Goal: Task Accomplishment & Management: Use online tool/utility

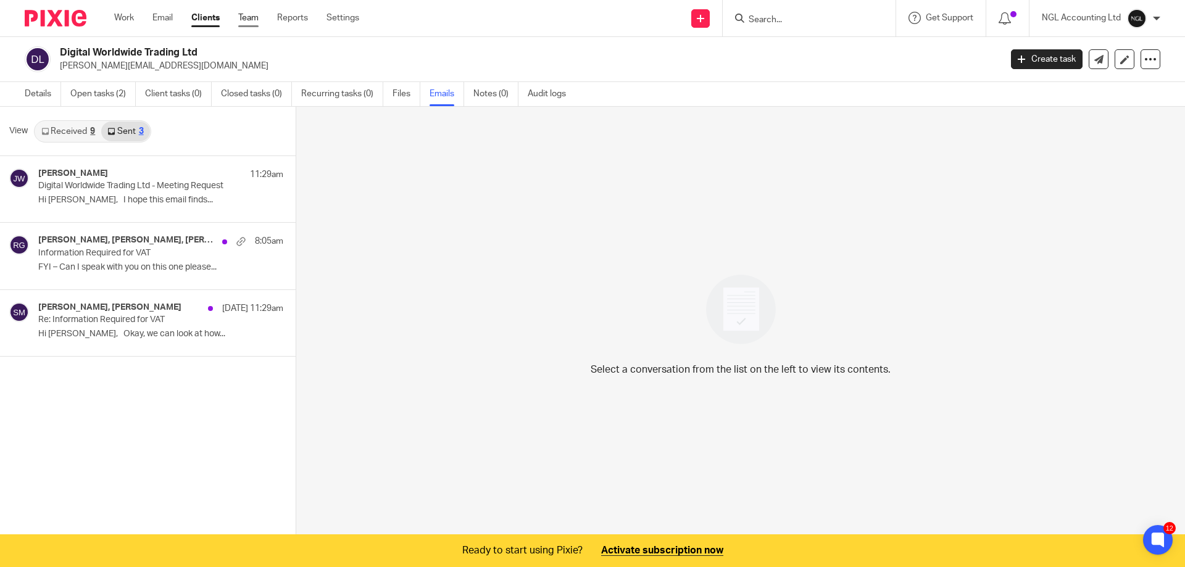
click at [247, 18] on link "Team" at bounding box center [248, 18] width 20 height 12
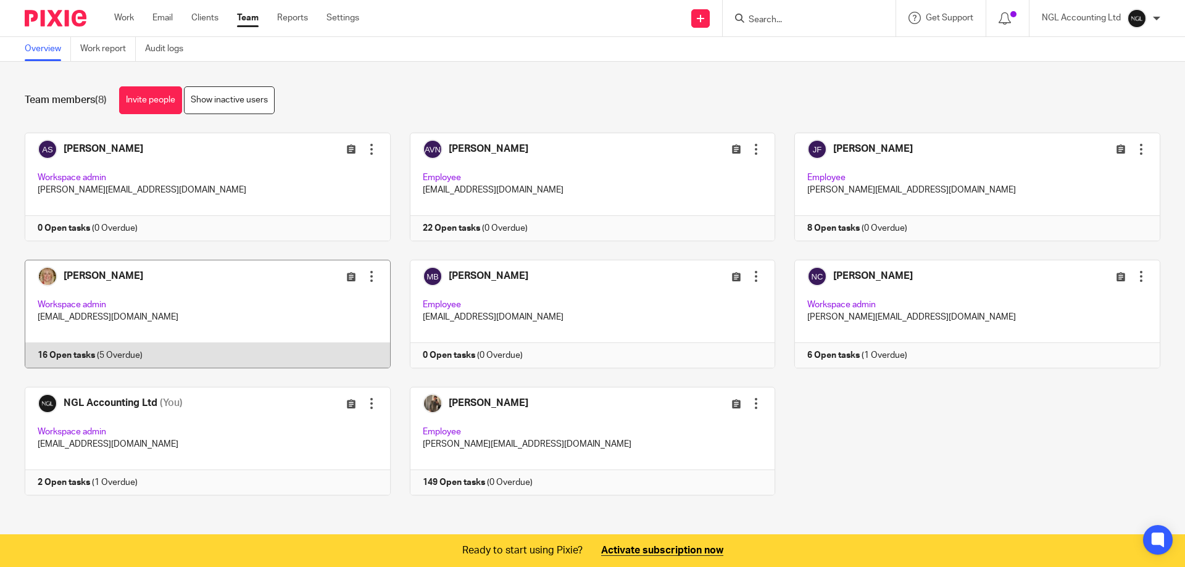
click at [178, 288] on link at bounding box center [198, 314] width 385 height 109
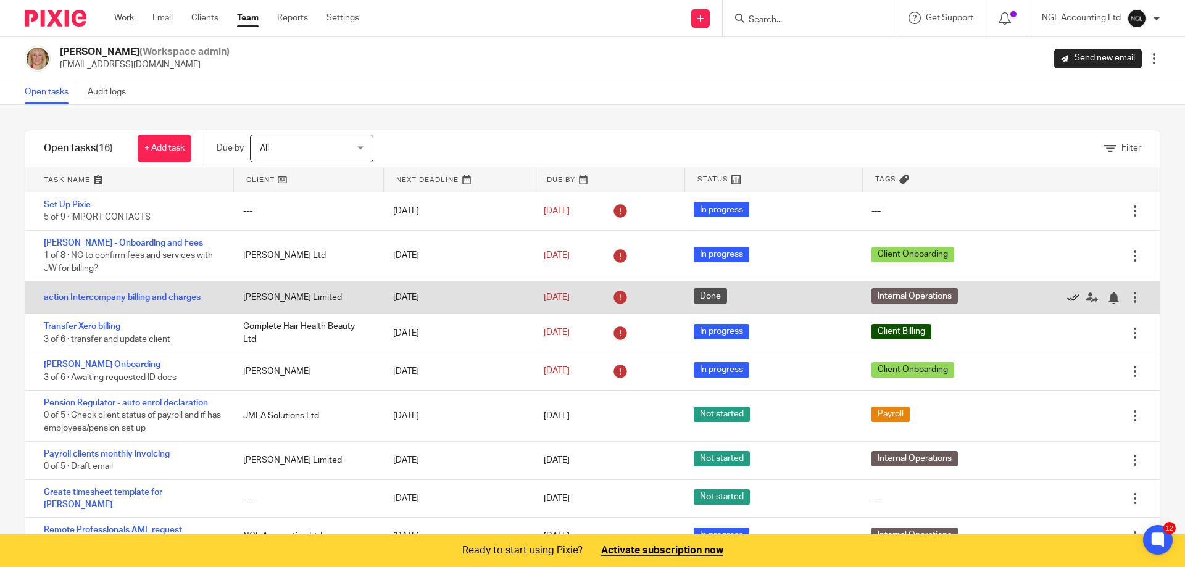
click at [1067, 298] on icon at bounding box center [1073, 298] width 12 height 12
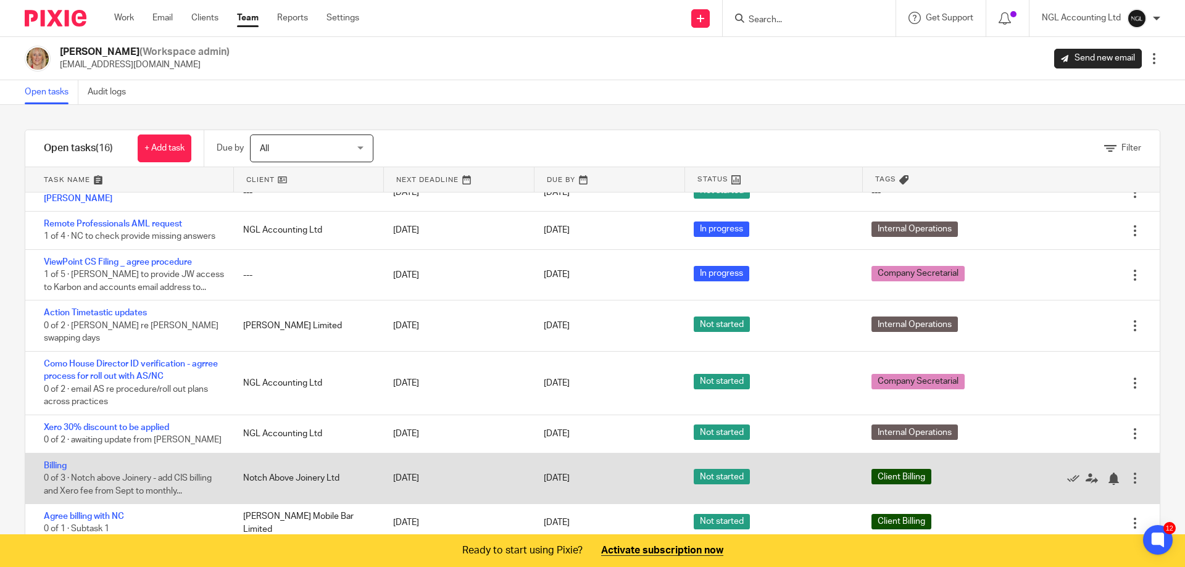
scroll to position [150, 0]
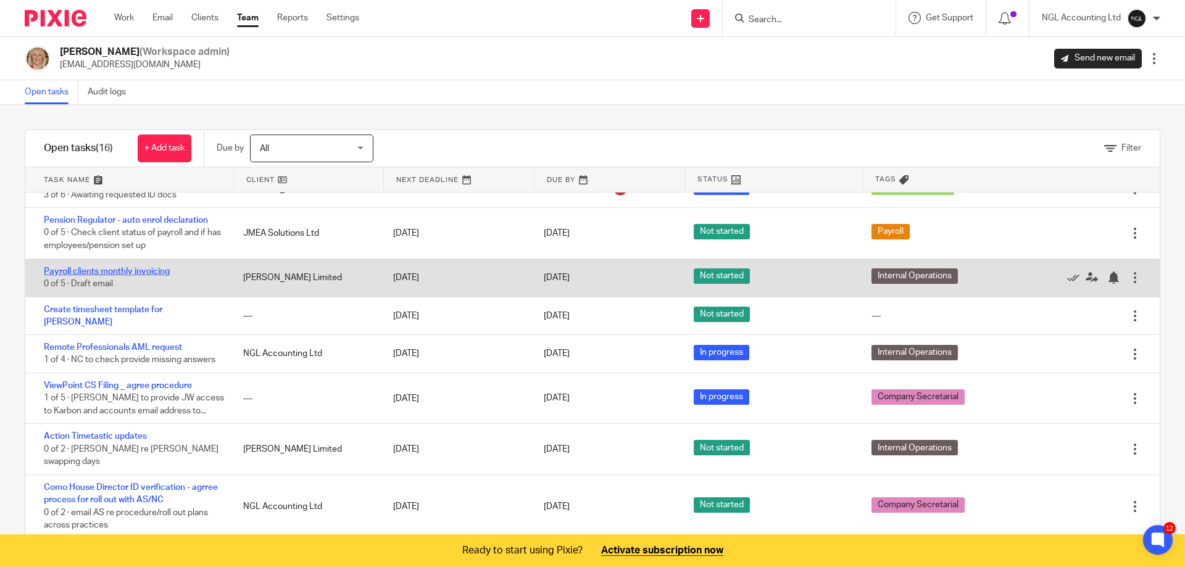
click at [151, 273] on link "Payroll clients monthly invoicing" at bounding box center [107, 271] width 126 height 9
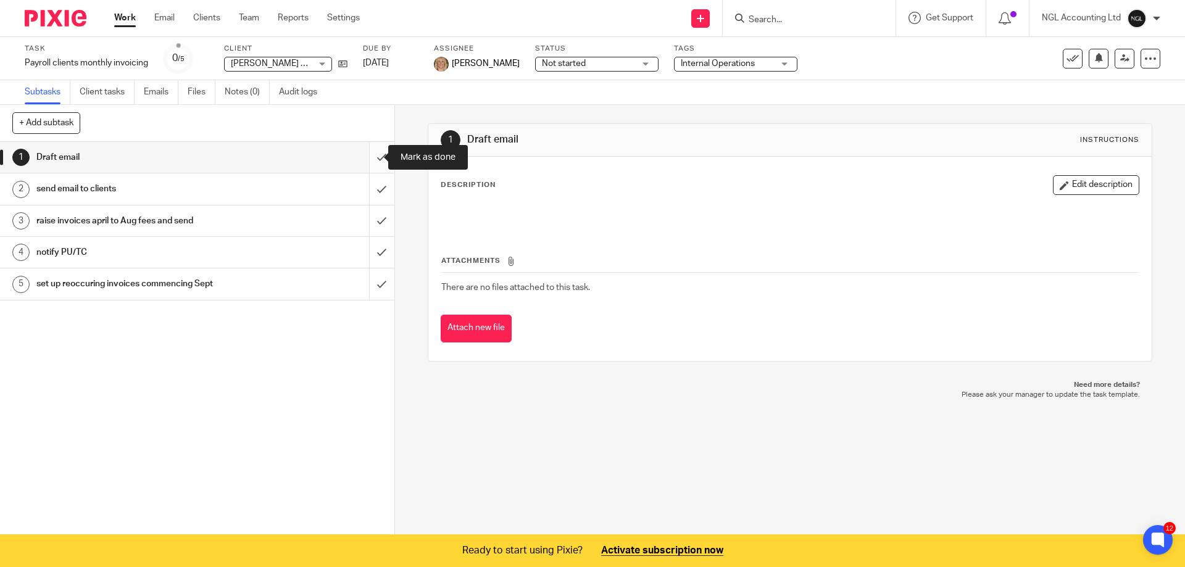
click at [371, 157] on input "submit" at bounding box center [197, 157] width 394 height 31
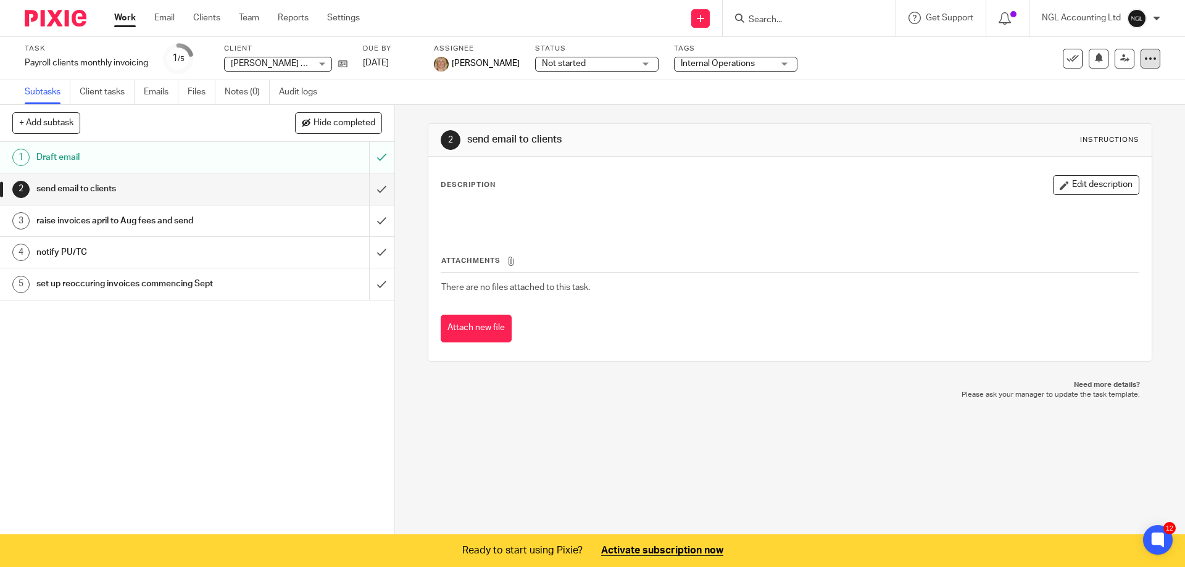
click at [1141, 67] on div at bounding box center [1150, 59] width 20 height 20
click at [1132, 126] on link "Advanced task editor" at bounding box center [1094, 126] width 81 height 9
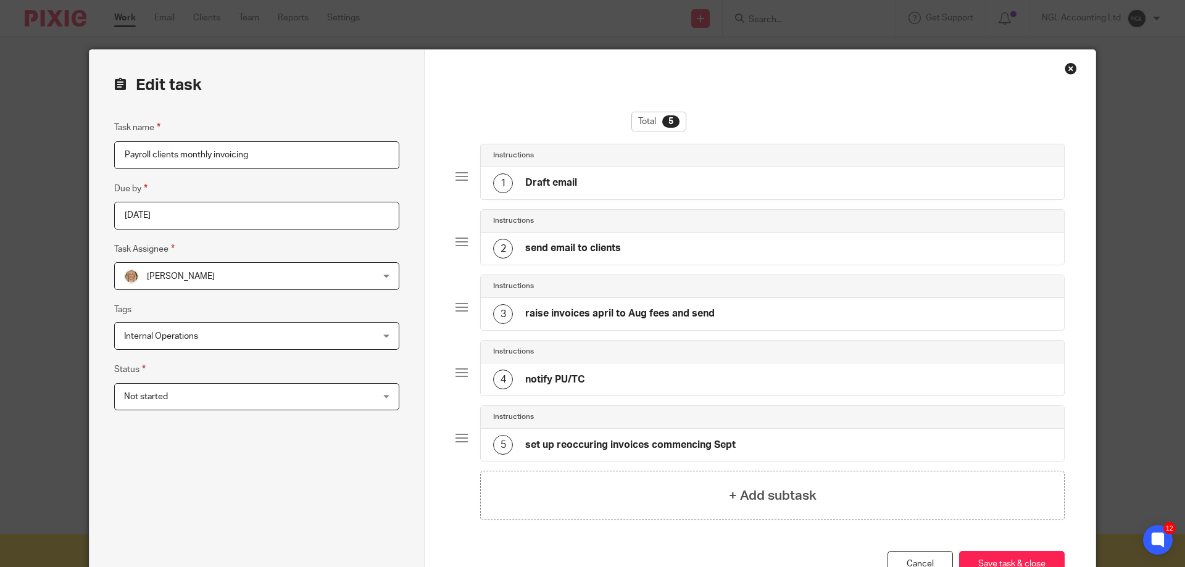
click at [1111, 310] on div "Edit task Task name Payroll clients monthly invoicing Due by 2025-08-15 Task As…" at bounding box center [592, 283] width 1185 height 567
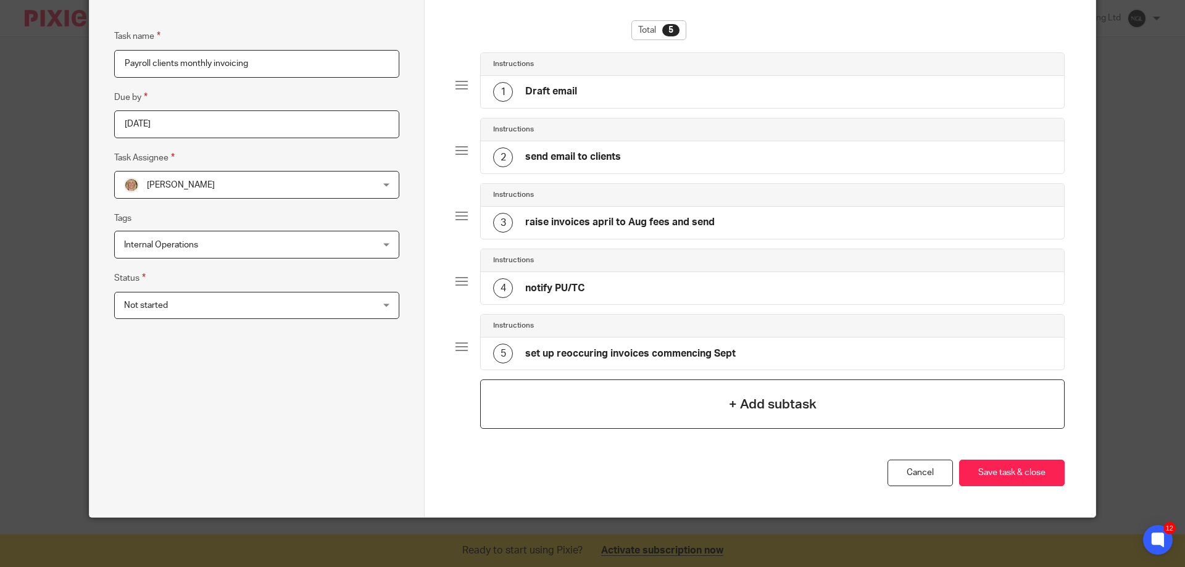
click at [678, 412] on div "+ Add subtask" at bounding box center [772, 403] width 584 height 49
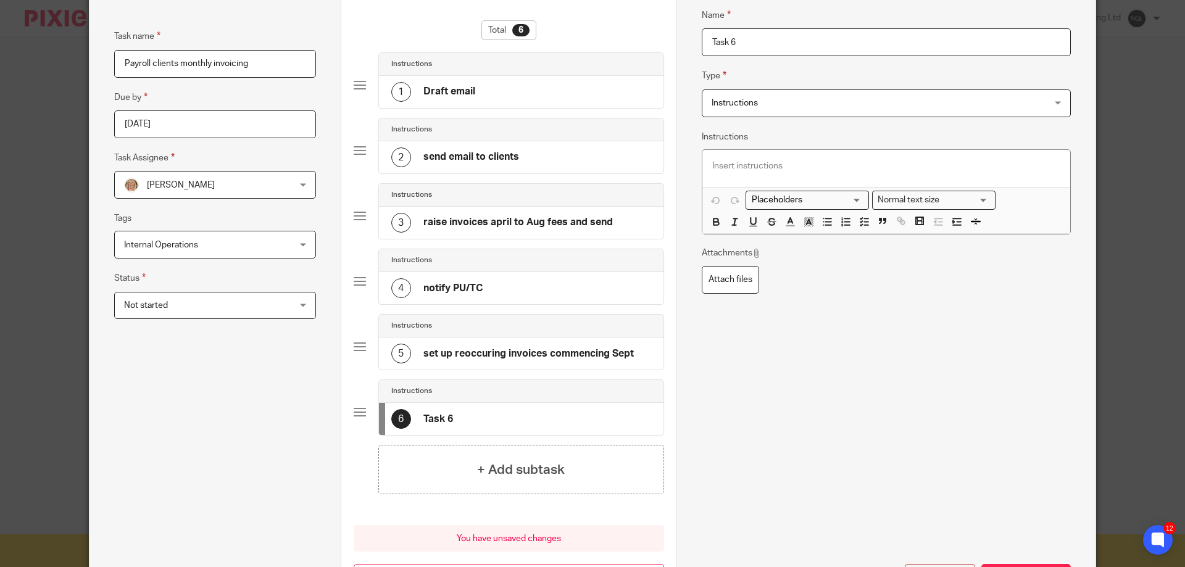
drag, startPoint x: 757, startPoint y: 49, endPoint x: 701, endPoint y: 40, distance: 56.8
click at [702, 40] on input "Task 6" at bounding box center [886, 42] width 369 height 28
type input "r"
click at [724, 44] on input "Go OIver queries with Adrian" at bounding box center [886, 42] width 369 height 28
click at [841, 48] on input "Go over queries with Adrian" at bounding box center [886, 42] width 369 height 28
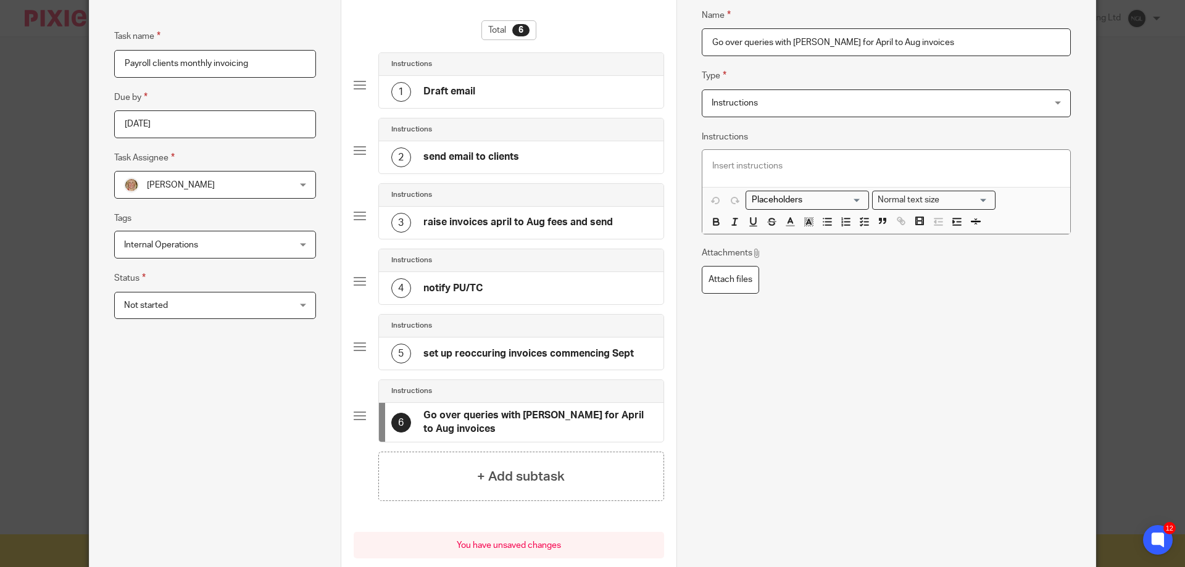
type input "Go over queries with [PERSON_NAME] for April to Aug invoices"
click at [629, 221] on div "3 raise invoices april to Aug fees and send" at bounding box center [521, 223] width 284 height 32
type input "raise invoices april to Aug fees"
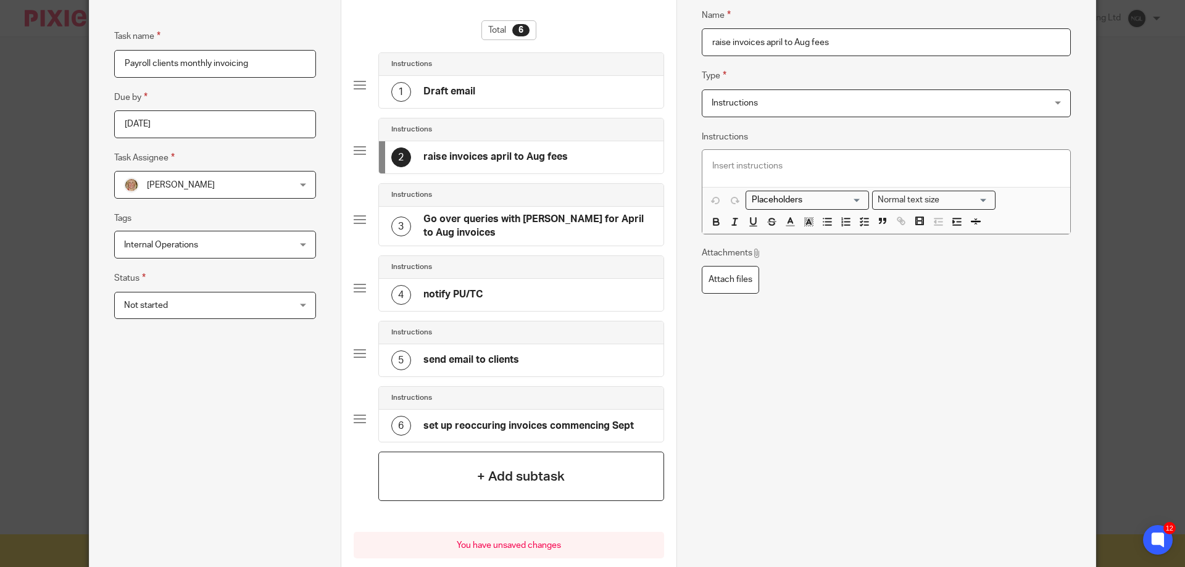
click at [459, 478] on div "+ Add subtask" at bounding box center [521, 476] width 286 height 49
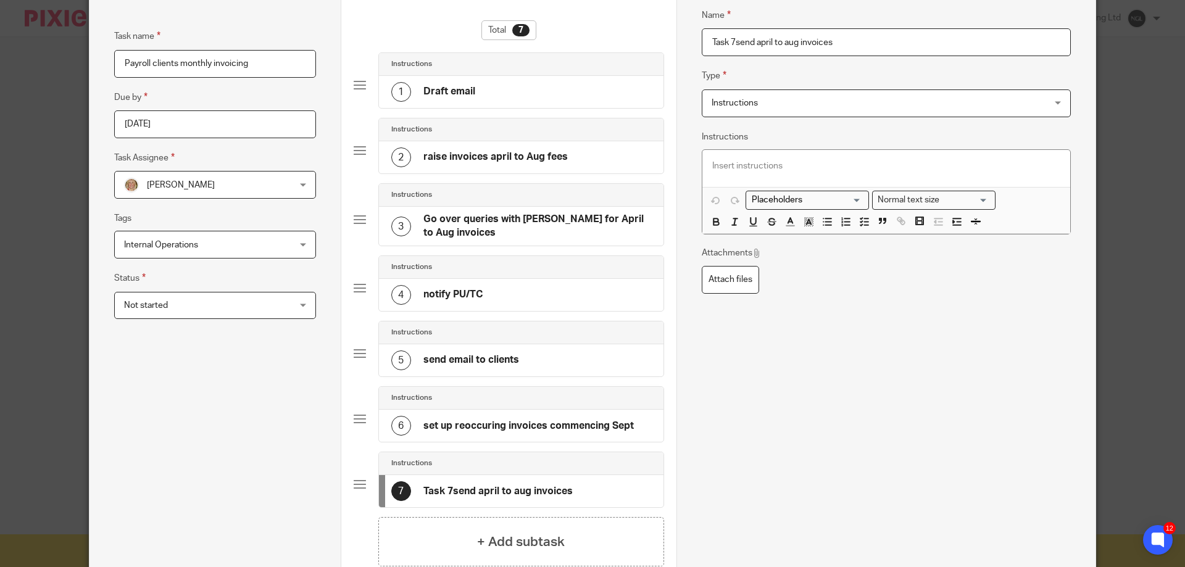
click at [447, 486] on h4 "Task 7send april to aug invoices" at bounding box center [497, 491] width 149 height 13
drag, startPoint x: 733, startPoint y: 42, endPoint x: 698, endPoint y: 43, distance: 35.2
click at [702, 43] on input "Task 7send april to aug invoices" at bounding box center [886, 42] width 369 height 28
type input "send april to aug invoices"
click at [455, 155] on h4 "raise invoices april to Aug fees" at bounding box center [495, 157] width 144 height 13
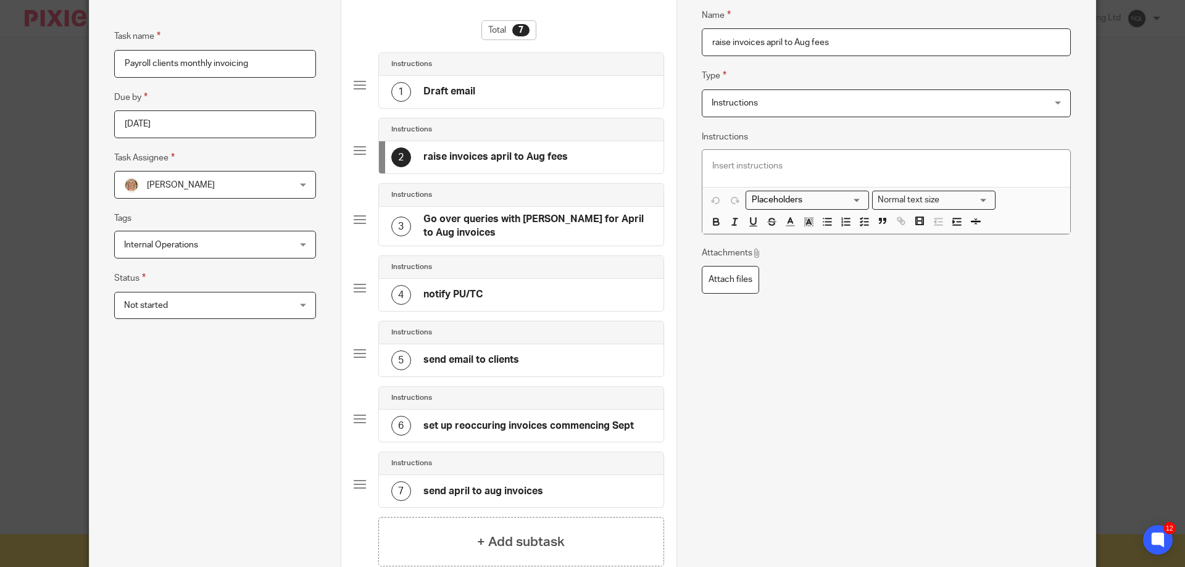
click at [727, 42] on input "raise invoices april to Aug fees" at bounding box center [886, 42] width 369 height 28
type input "raise draft invoices april to Aug fees"
click at [539, 428] on div "6 send april to aug invoices" at bounding box center [521, 426] width 284 height 32
click at [814, 44] on input "send april to aug invoices" at bounding box center [886, 42] width 369 height 28
type input "send april to aug invoices to clients via Xero"
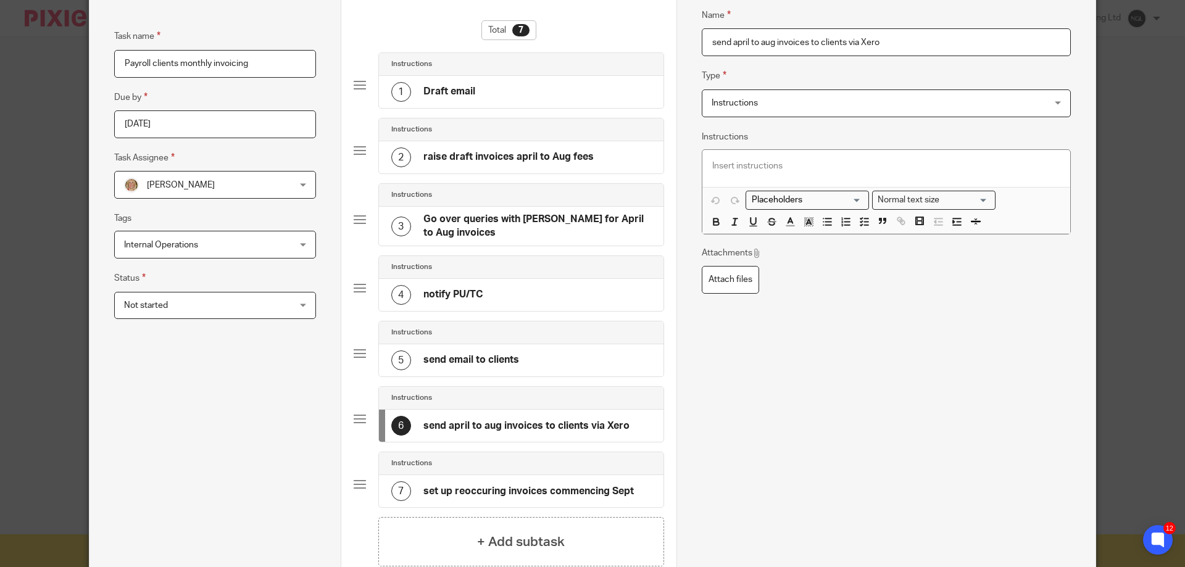
click at [529, 156] on h4 "raise draft invoices april to Aug fees" at bounding box center [508, 157] width 170 height 13
click at [780, 40] on input "raise draft invoices april to Aug fees" at bounding box center [886, 42] width 369 height 28
click at [784, 42] on input "raise draft invoices april to Aug fees" at bounding box center [886, 42] width 369 height 28
click at [843, 41] on input "raise draft invoices for april to Aug fees" at bounding box center [886, 42] width 369 height 28
type input "raise draft invoices for april to Aug payroll fees"
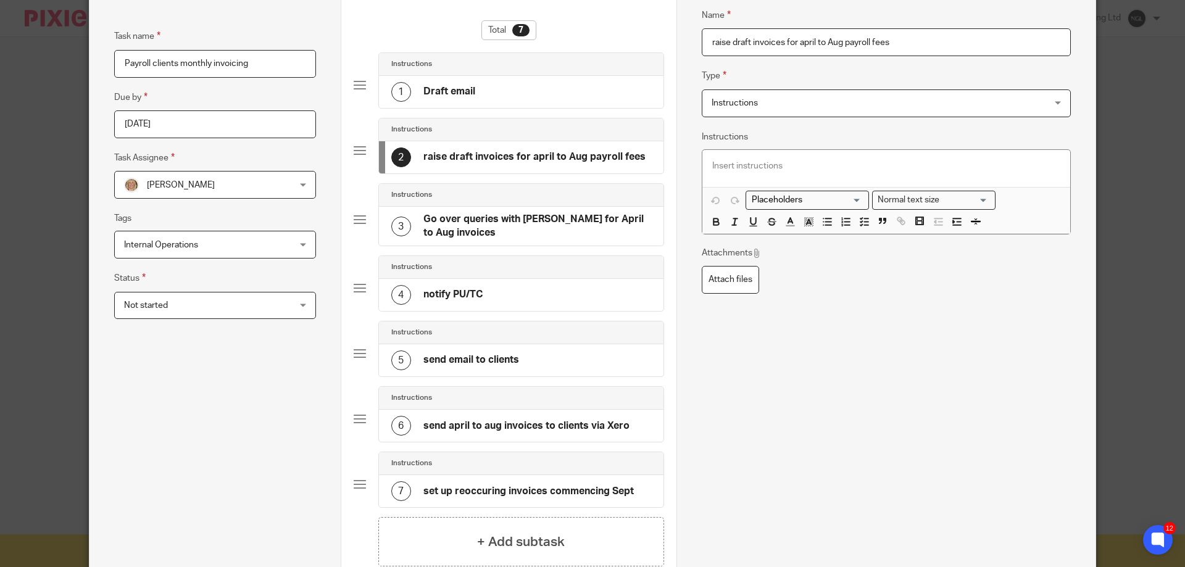
click at [500, 227] on h4 "Go over queries with [PERSON_NAME] for April to Aug invoices" at bounding box center [537, 226] width 228 height 27
click at [522, 287] on div "4 notify PU/TC" at bounding box center [521, 295] width 284 height 32
click at [537, 352] on div "5 send email to clients" at bounding box center [521, 360] width 284 height 32
click at [547, 409] on div "Instructions" at bounding box center [521, 398] width 284 height 23
click at [583, 477] on div "7 set up reoccuring invoices commencing Sept" at bounding box center [521, 491] width 284 height 32
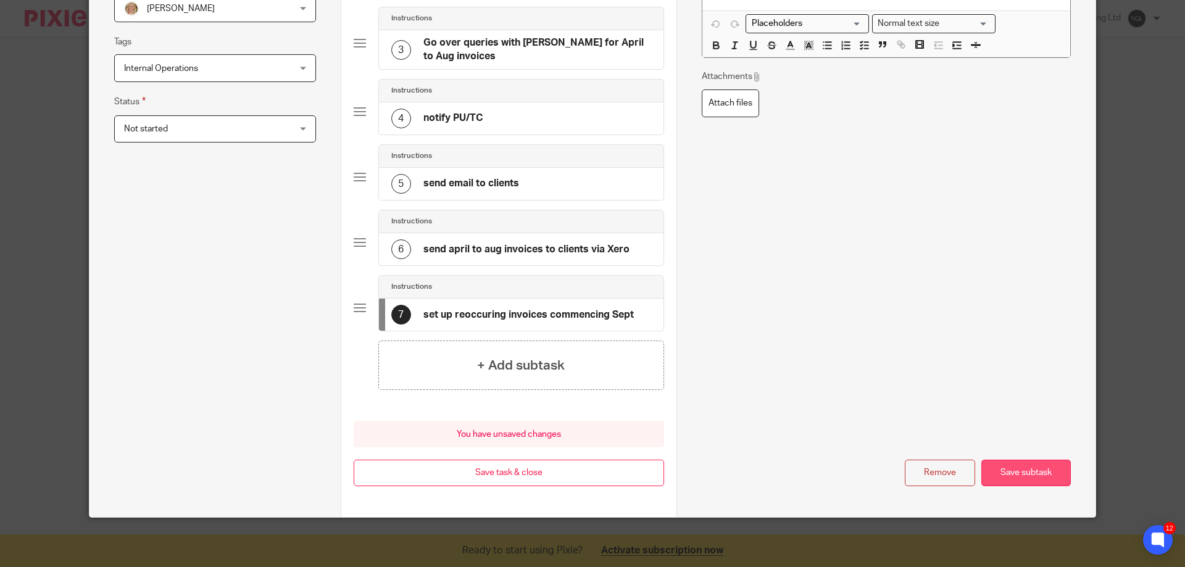
click at [1026, 472] on button "Save subtask" at bounding box center [1025, 473] width 89 height 27
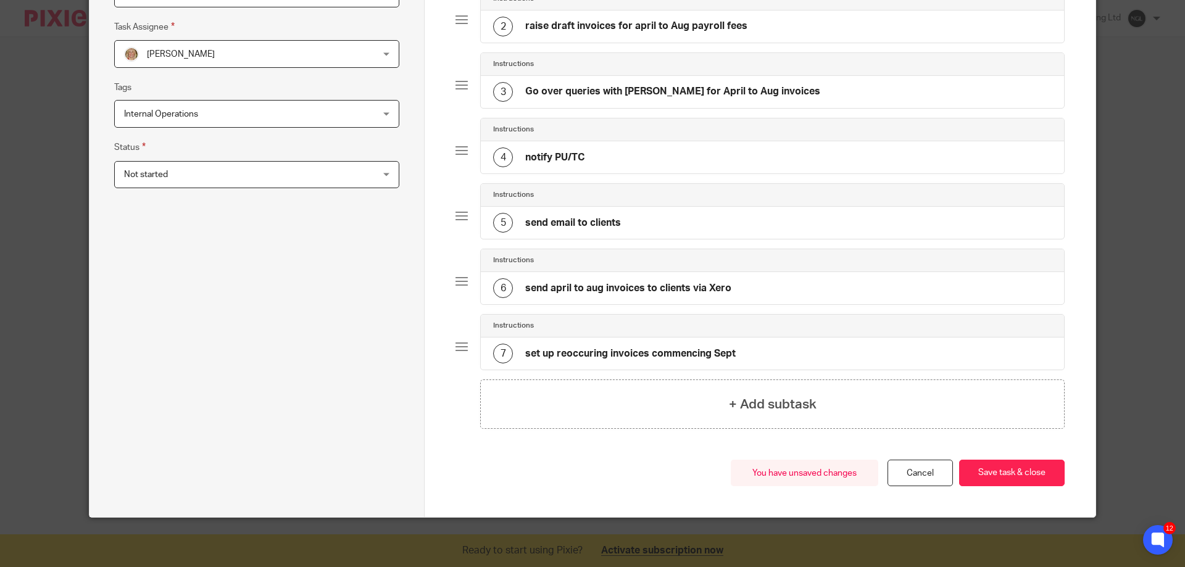
scroll to position [222, 0]
click at [985, 474] on button "Save task & close" at bounding box center [1012, 473] width 106 height 27
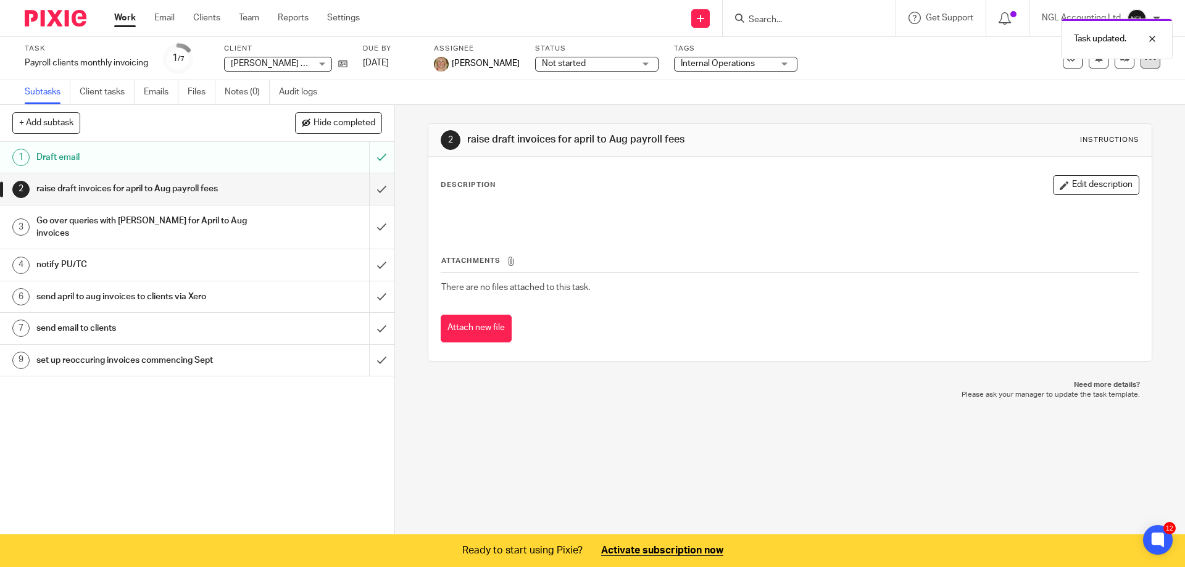
click at [1144, 60] on icon at bounding box center [1150, 58] width 12 height 12
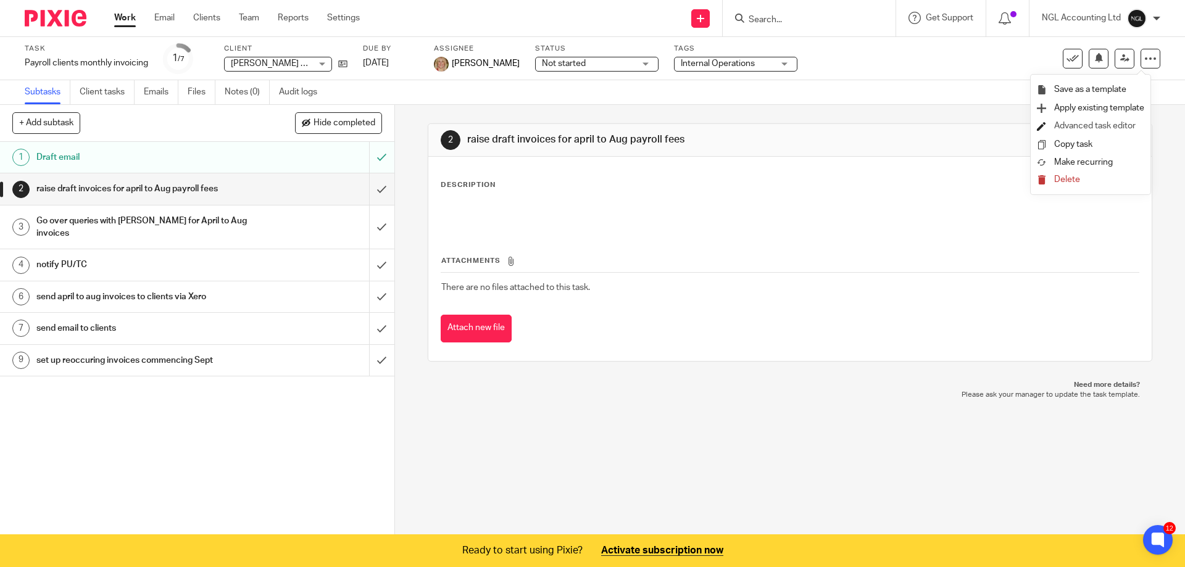
drag, startPoint x: 1084, startPoint y: 126, endPoint x: 1063, endPoint y: 131, distance: 21.0
click at [1084, 126] on link "Advanced task editor" at bounding box center [1094, 126] width 81 height 9
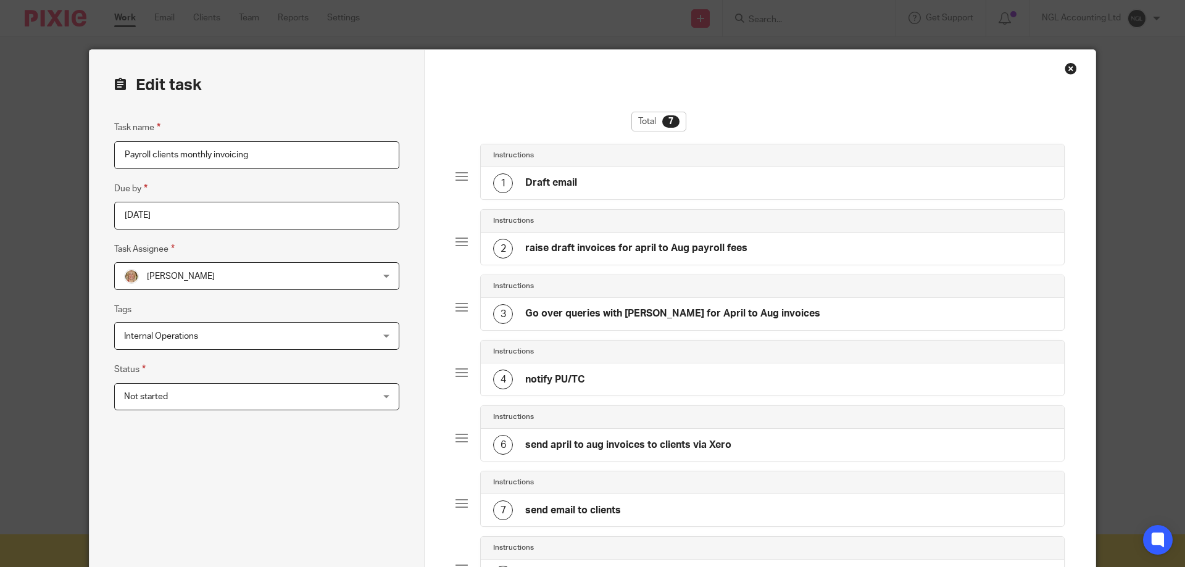
click at [364, 402] on div "Not started Not started" at bounding box center [256, 397] width 285 height 28
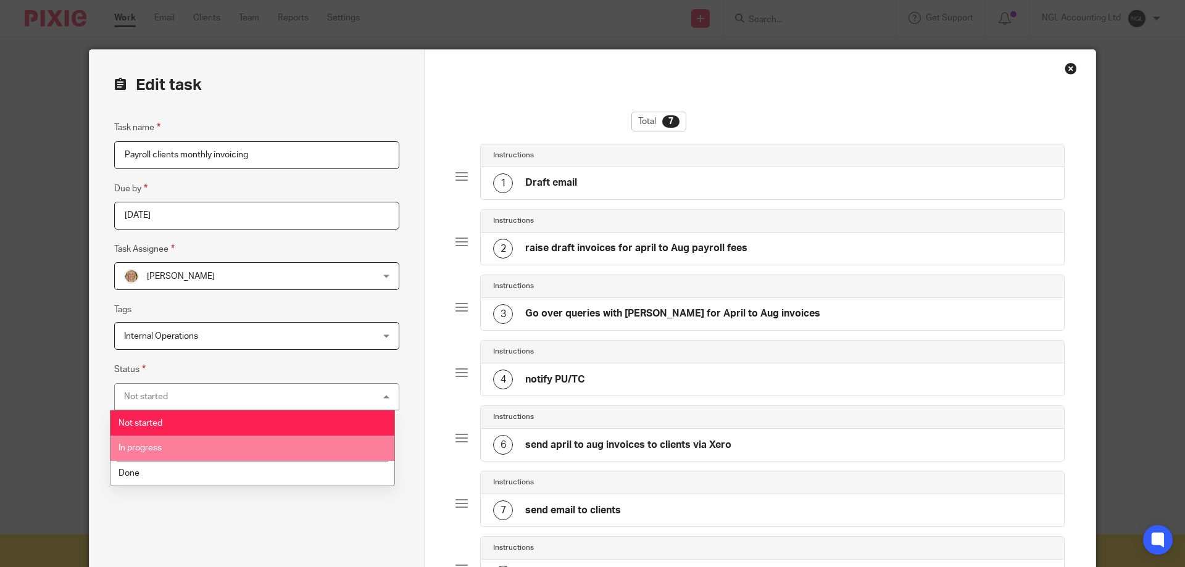
click at [227, 445] on li "In progress" at bounding box center [252, 448] width 284 height 25
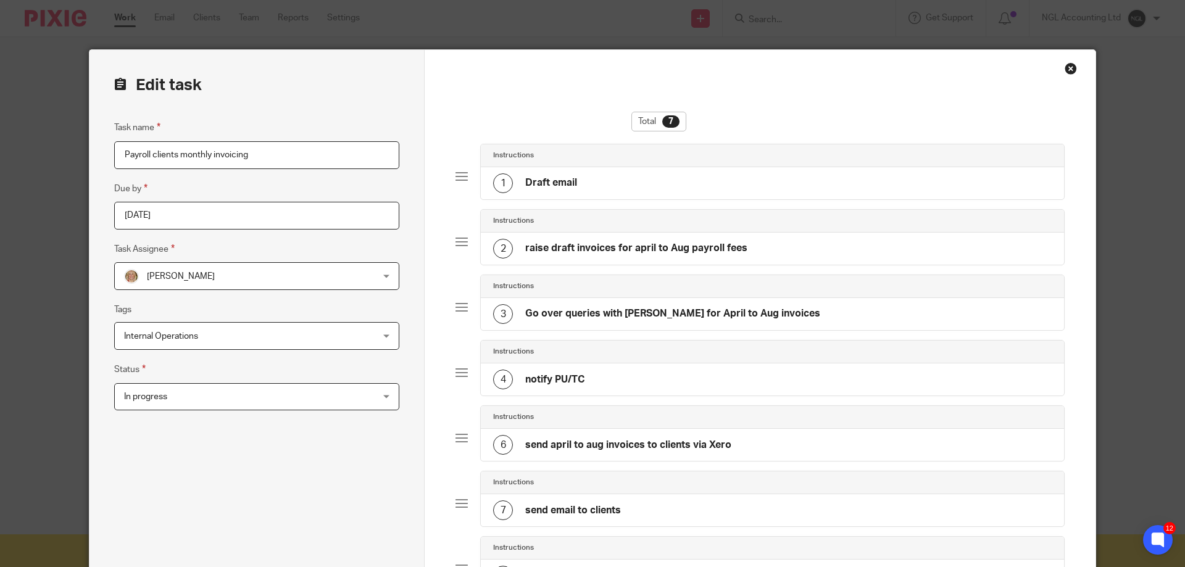
scroll to position [222, 0]
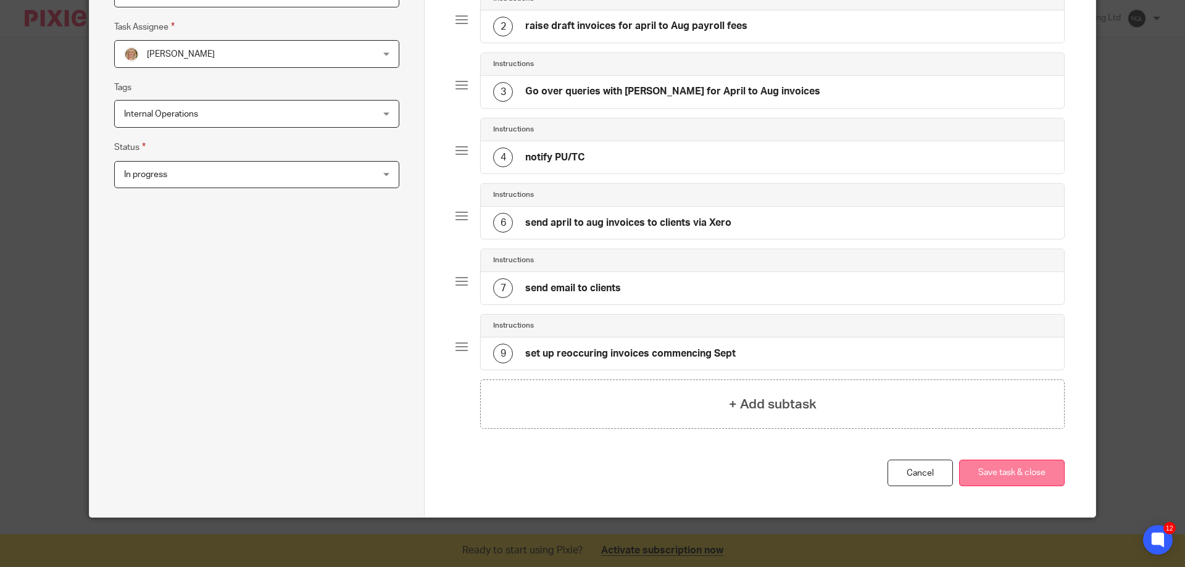
click at [1021, 481] on button "Save task & close" at bounding box center [1012, 473] width 106 height 27
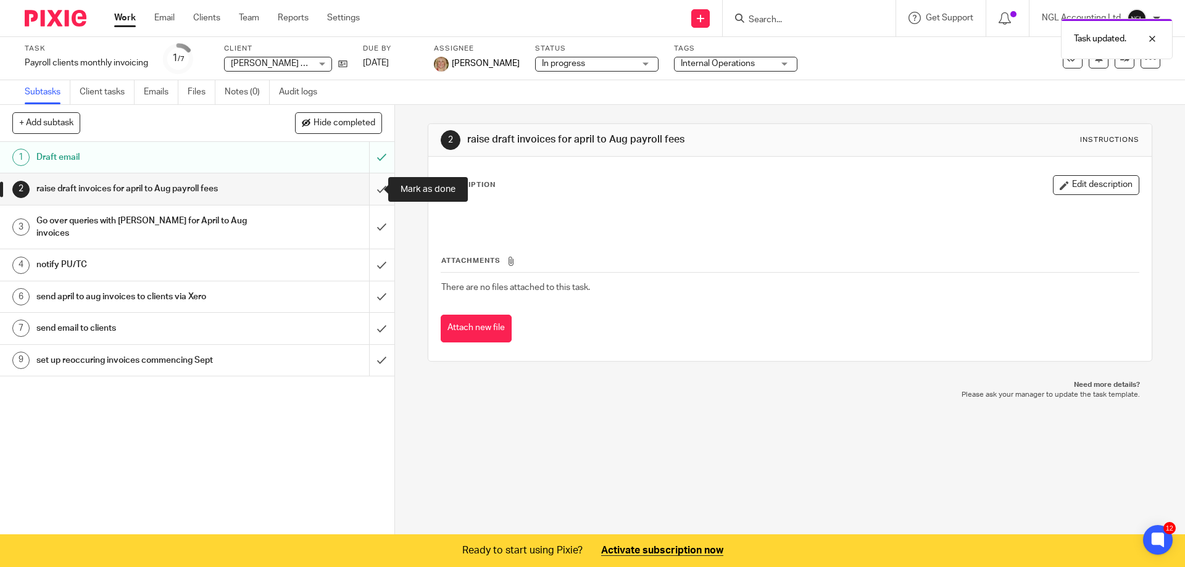
click at [369, 191] on input "submit" at bounding box center [197, 188] width 394 height 31
